Goal: Find contact information: Find contact information

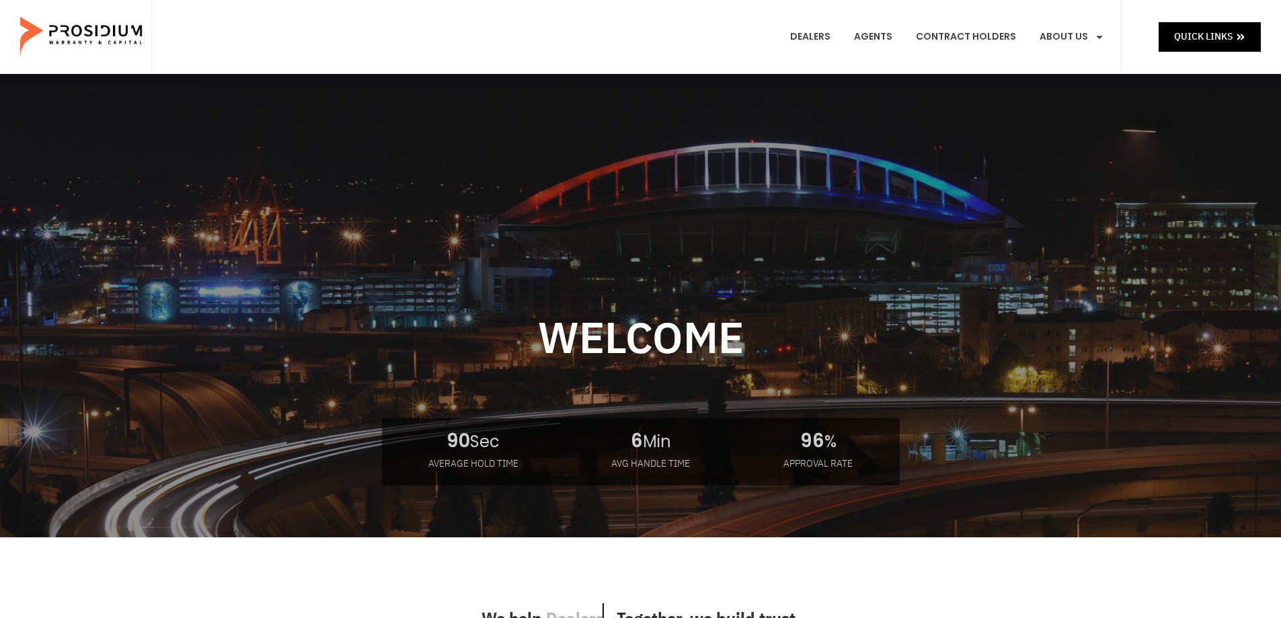
click at [1073, 266] on link "Contact Us" at bounding box center [1094, 281] width 131 height 30
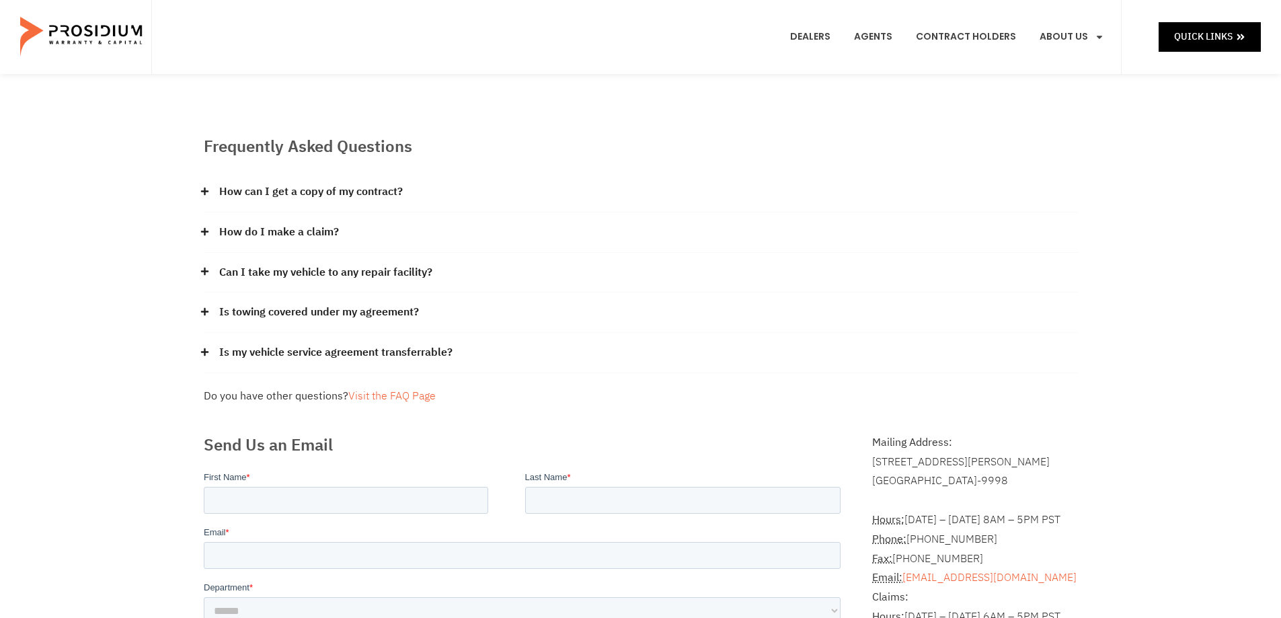
click at [274, 230] on e-page-transition at bounding box center [640, 309] width 1281 height 618
click at [206, 236] on e-page-transition at bounding box center [640, 309] width 1281 height 618
click at [207, 230] on icon at bounding box center [204, 231] width 9 height 9
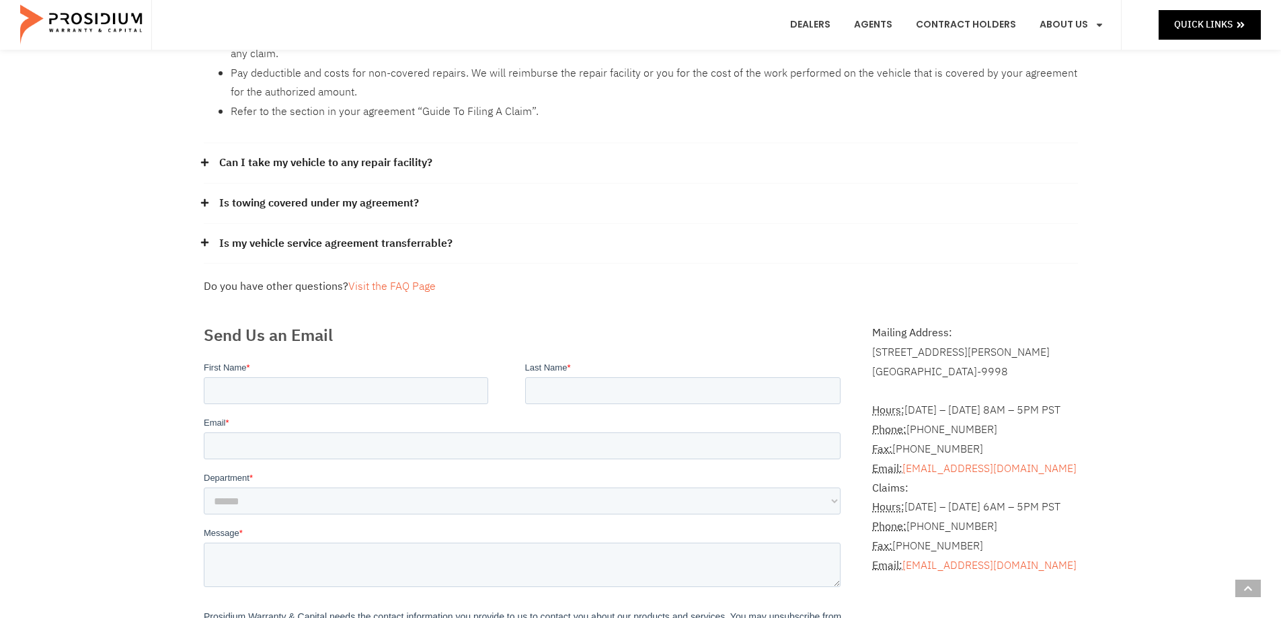
scroll to position [403, 0]
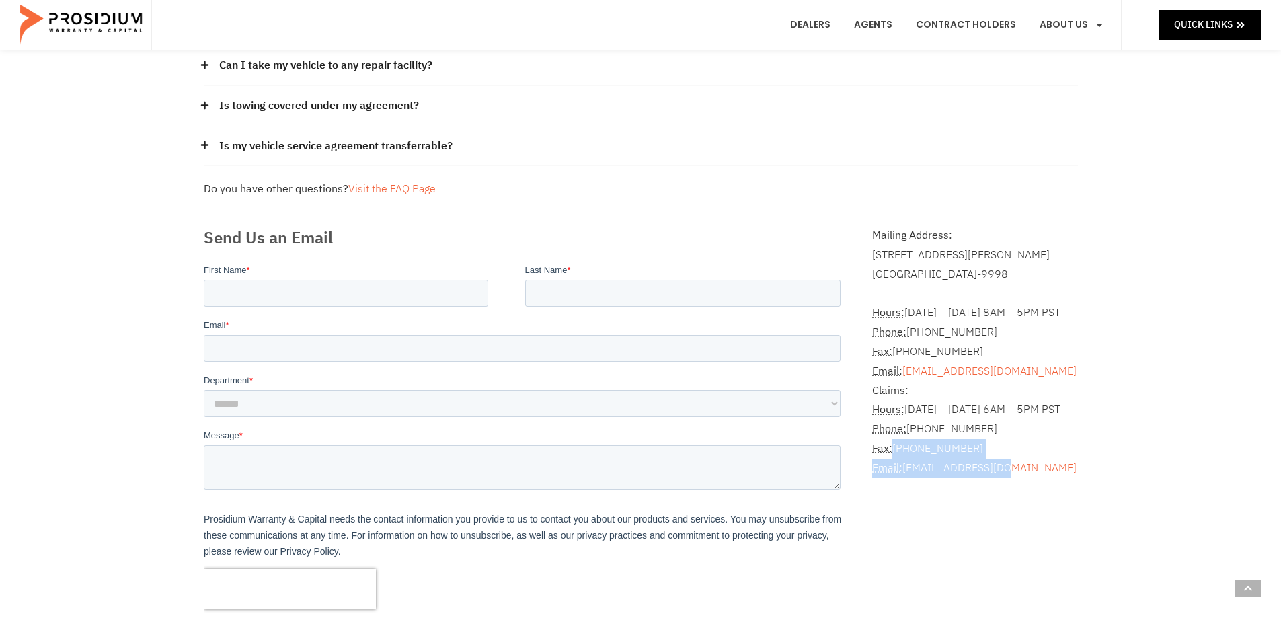
drag, startPoint x: 1019, startPoint y: 470, endPoint x: 1052, endPoint y: 461, distance: 33.6
click at [1052, 461] on p "Claims: Hours: Monday – Friday 6AM – 5PM PST Phone: (360) 848-7922 Fax: (360) 6…" at bounding box center [974, 429] width 205 height 97
click at [1122, 415] on div "Frequently Asked Questions How can I get a copy of my contract? Please contact …" at bounding box center [640, 207] width 1281 height 1072
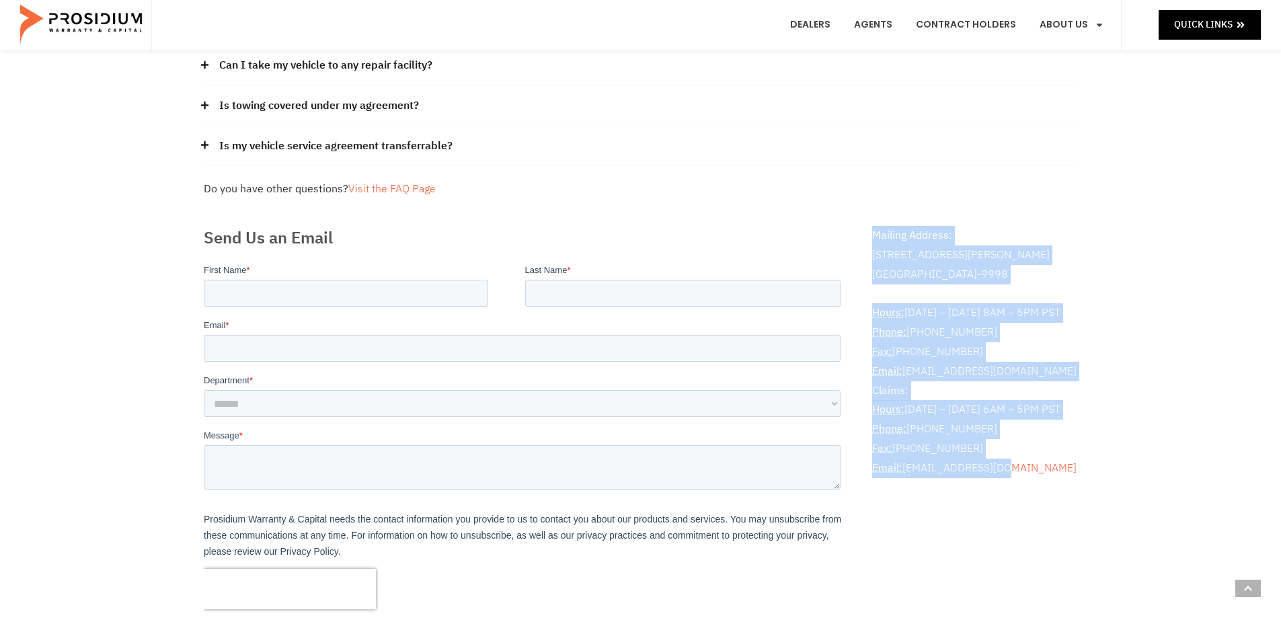
drag, startPoint x: 993, startPoint y: 463, endPoint x: 877, endPoint y: 229, distance: 261.6
click at [873, 230] on div "Mailing Address: 8790 E Via De Ventura #4427 Scottsdale, AZ 85258-9998 Hours: M…" at bounding box center [974, 357] width 205 height 262
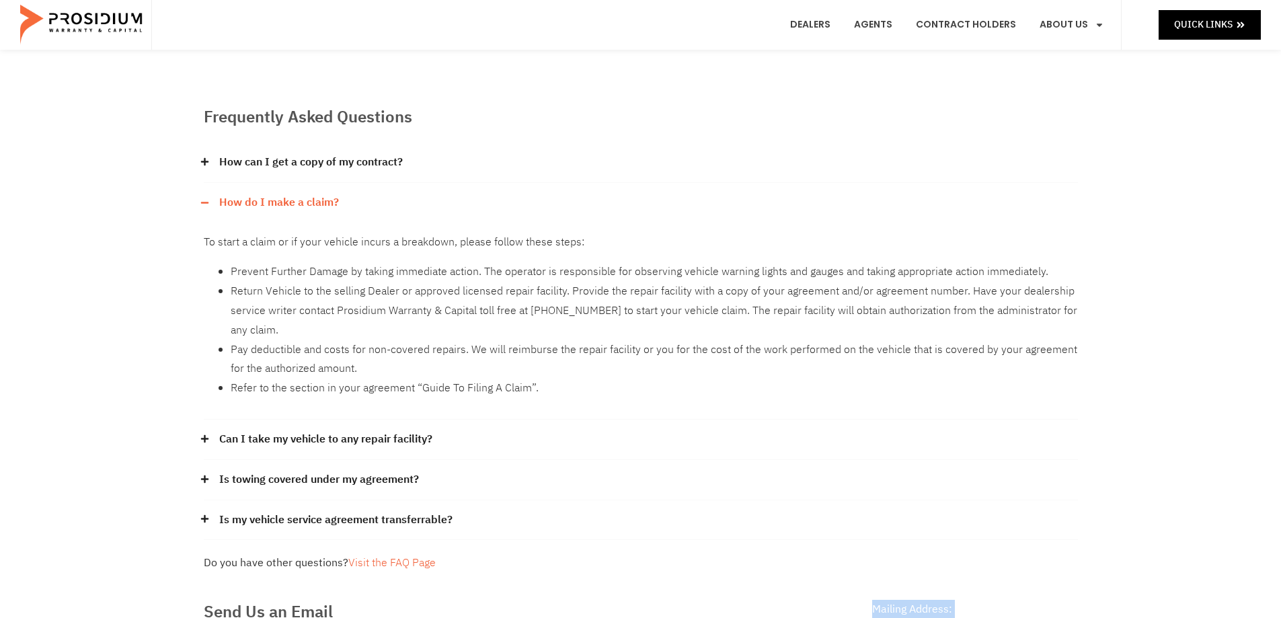
scroll to position [0, 0]
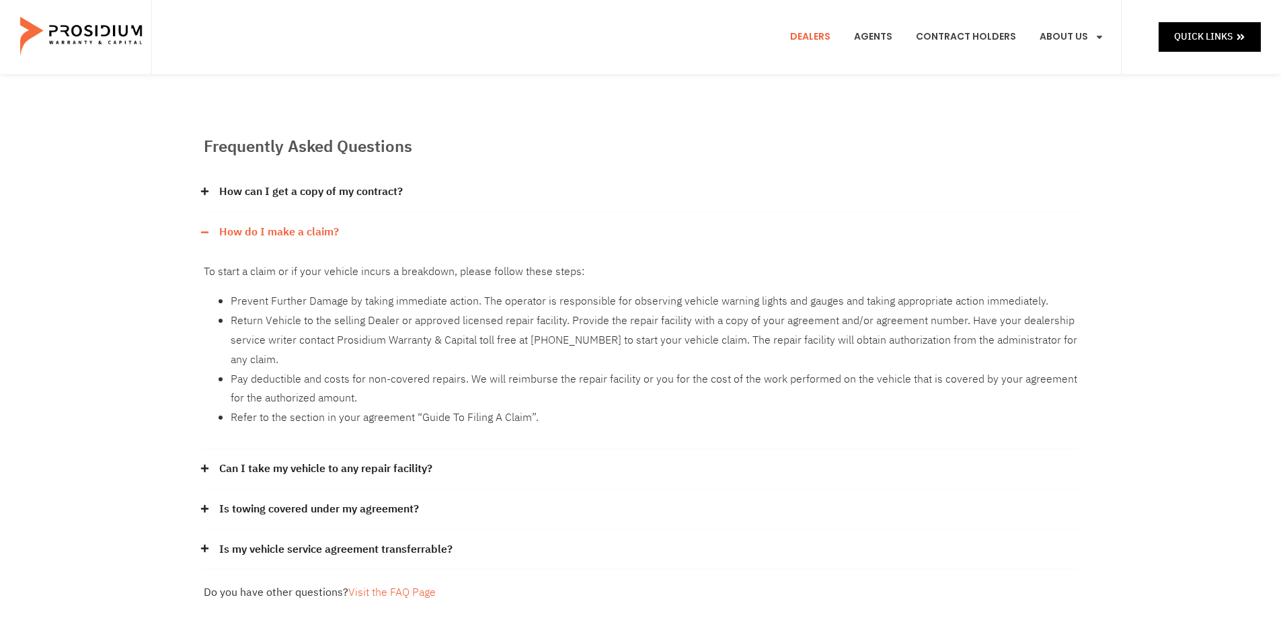
click at [824, 41] on link "Dealers" at bounding box center [810, 37] width 61 height 50
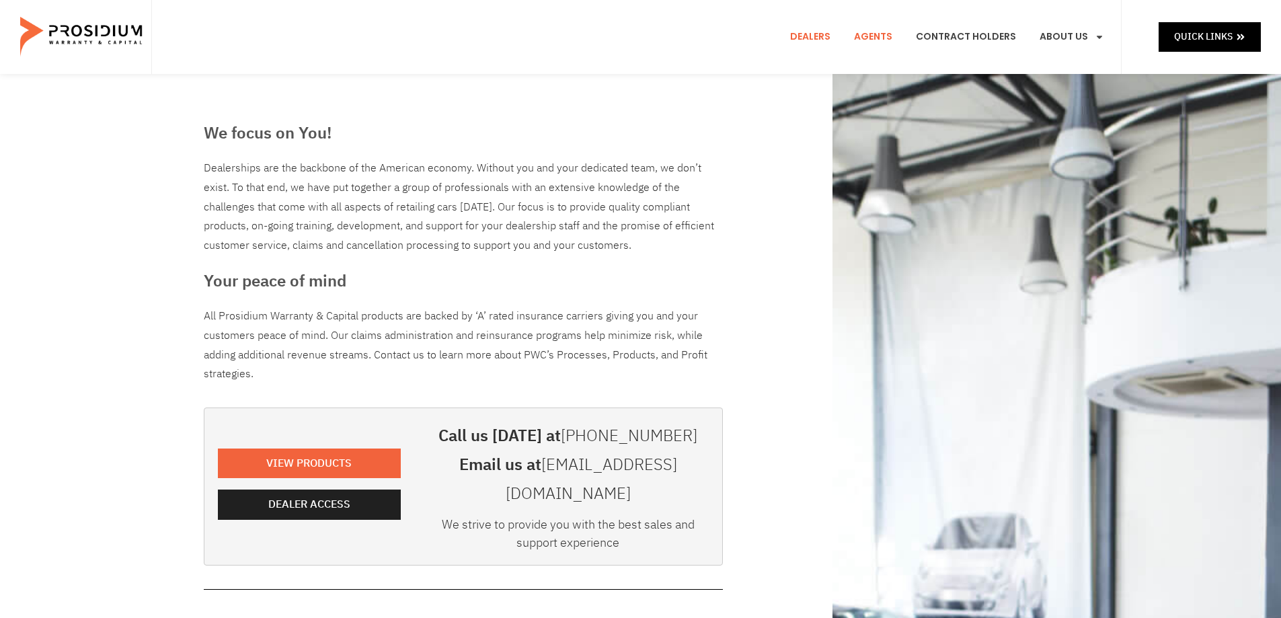
click at [873, 36] on link "Agents" at bounding box center [873, 37] width 58 height 50
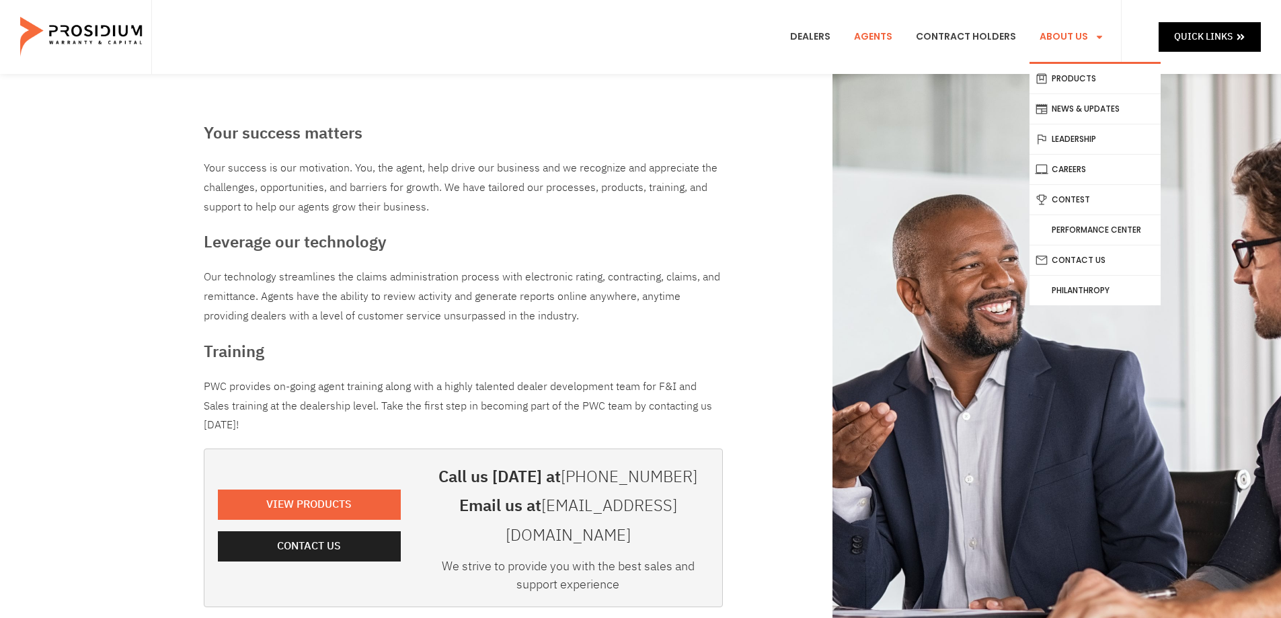
click at [1094, 36] on span "Menu" at bounding box center [1096, 37] width 16 height 23
